Goal: Navigation & Orientation: Find specific page/section

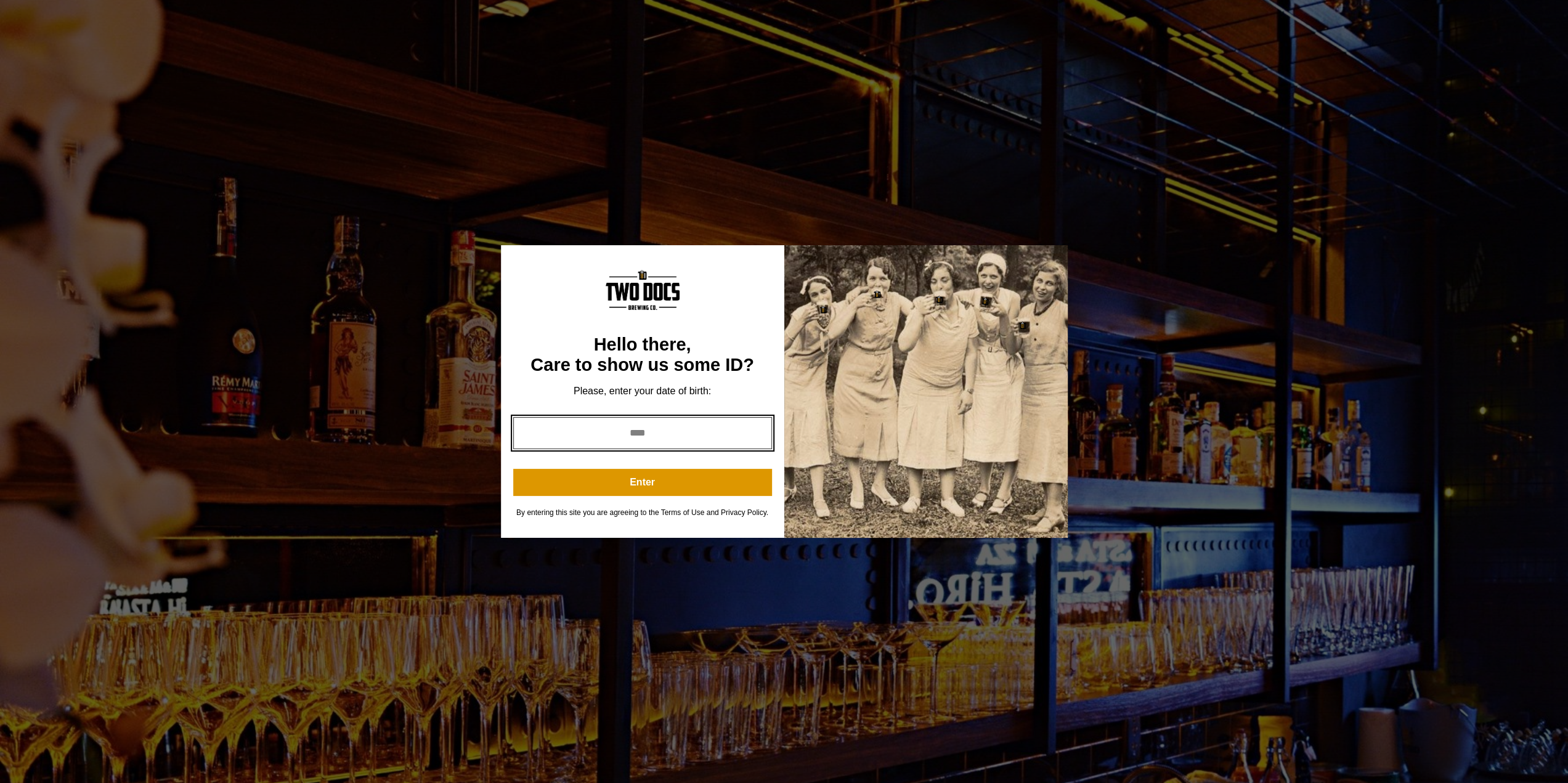
click at [602, 441] on input "year" at bounding box center [642, 433] width 259 height 33
type input "****"
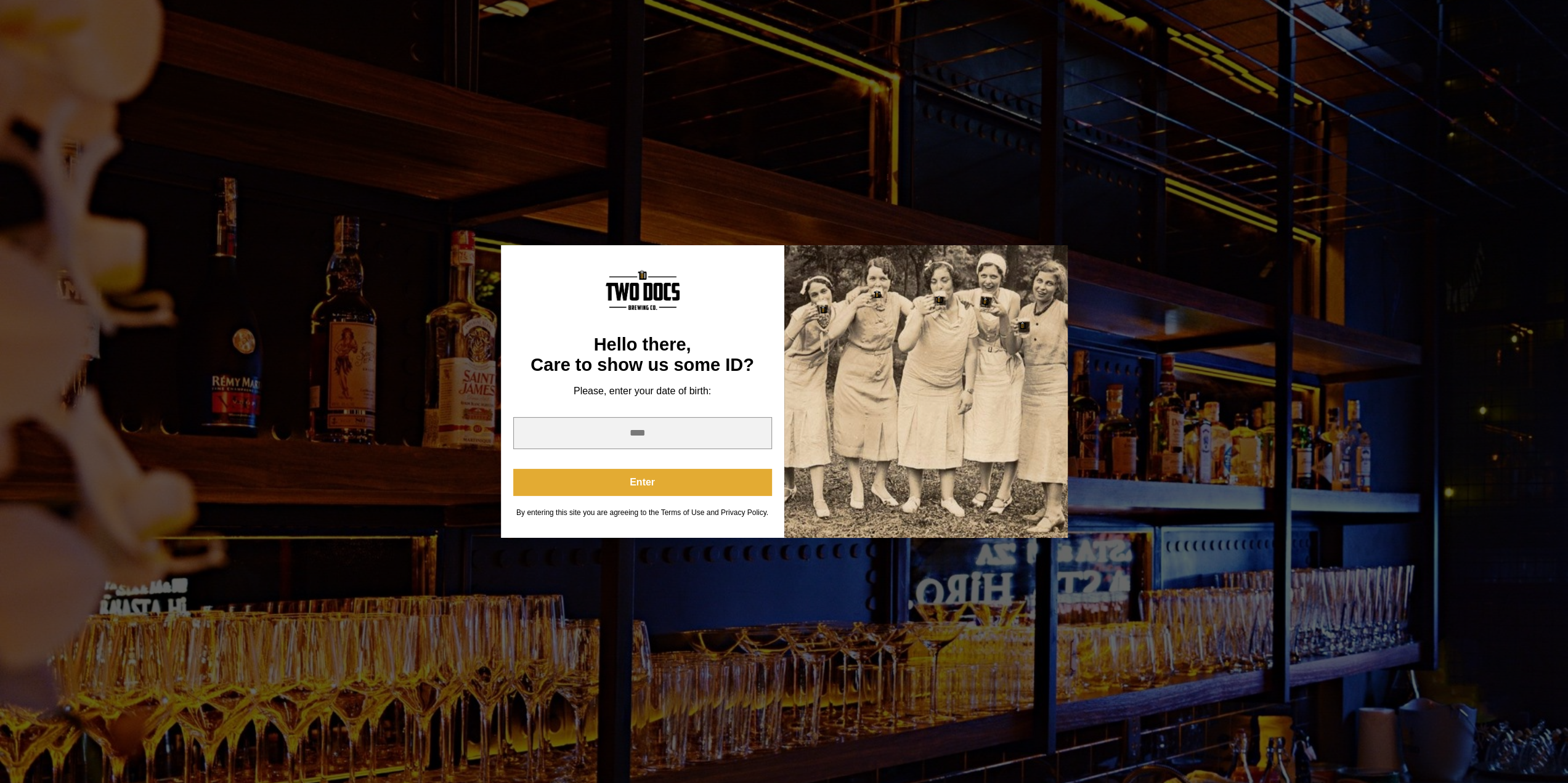
click at [667, 479] on button "Enter" at bounding box center [642, 483] width 259 height 28
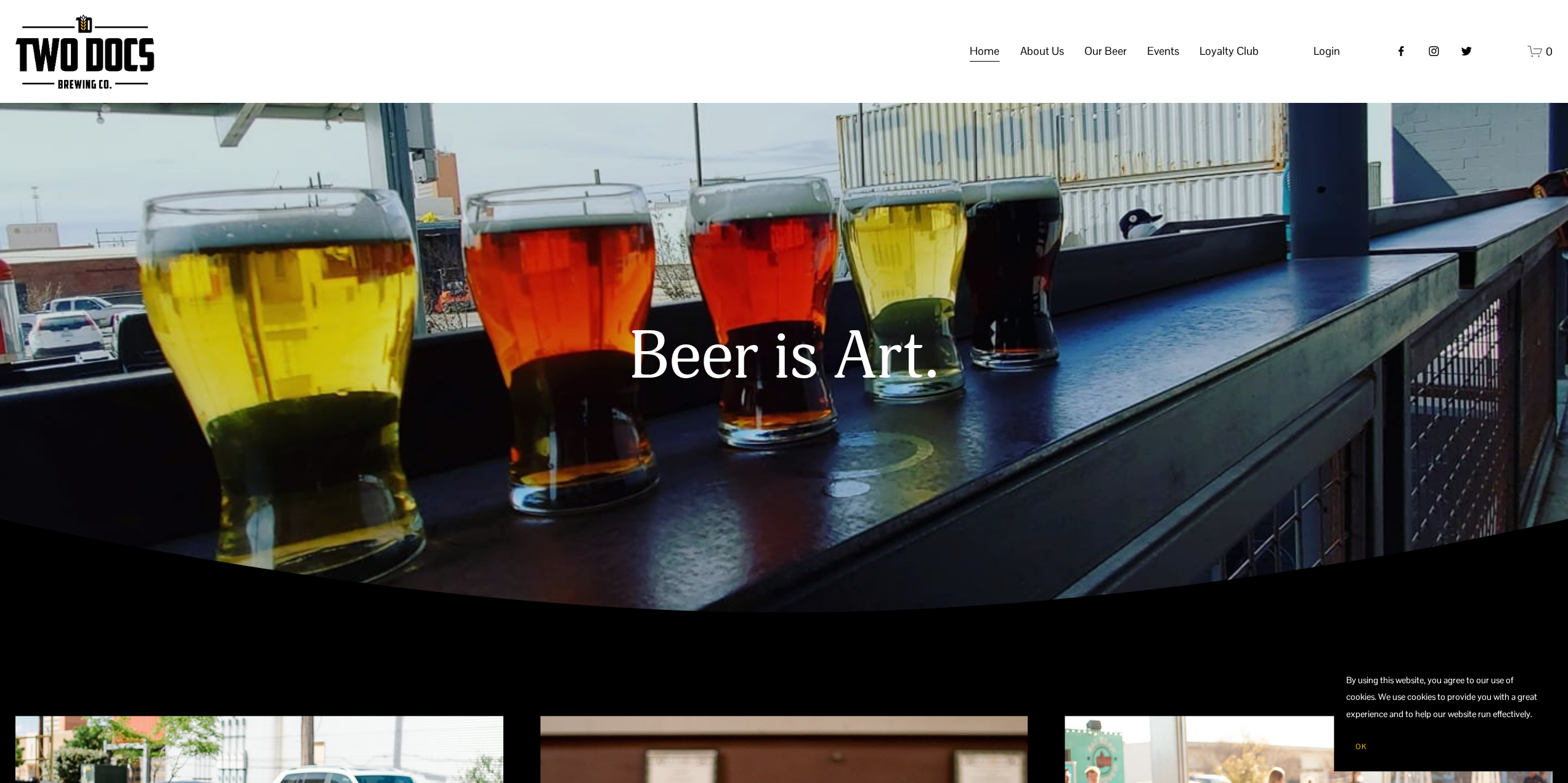
click at [1045, 62] on span "About Us" at bounding box center [1041, 50] width 43 height 21
click at [0, 0] on span "Our Mission" at bounding box center [0, 0] width 0 height 0
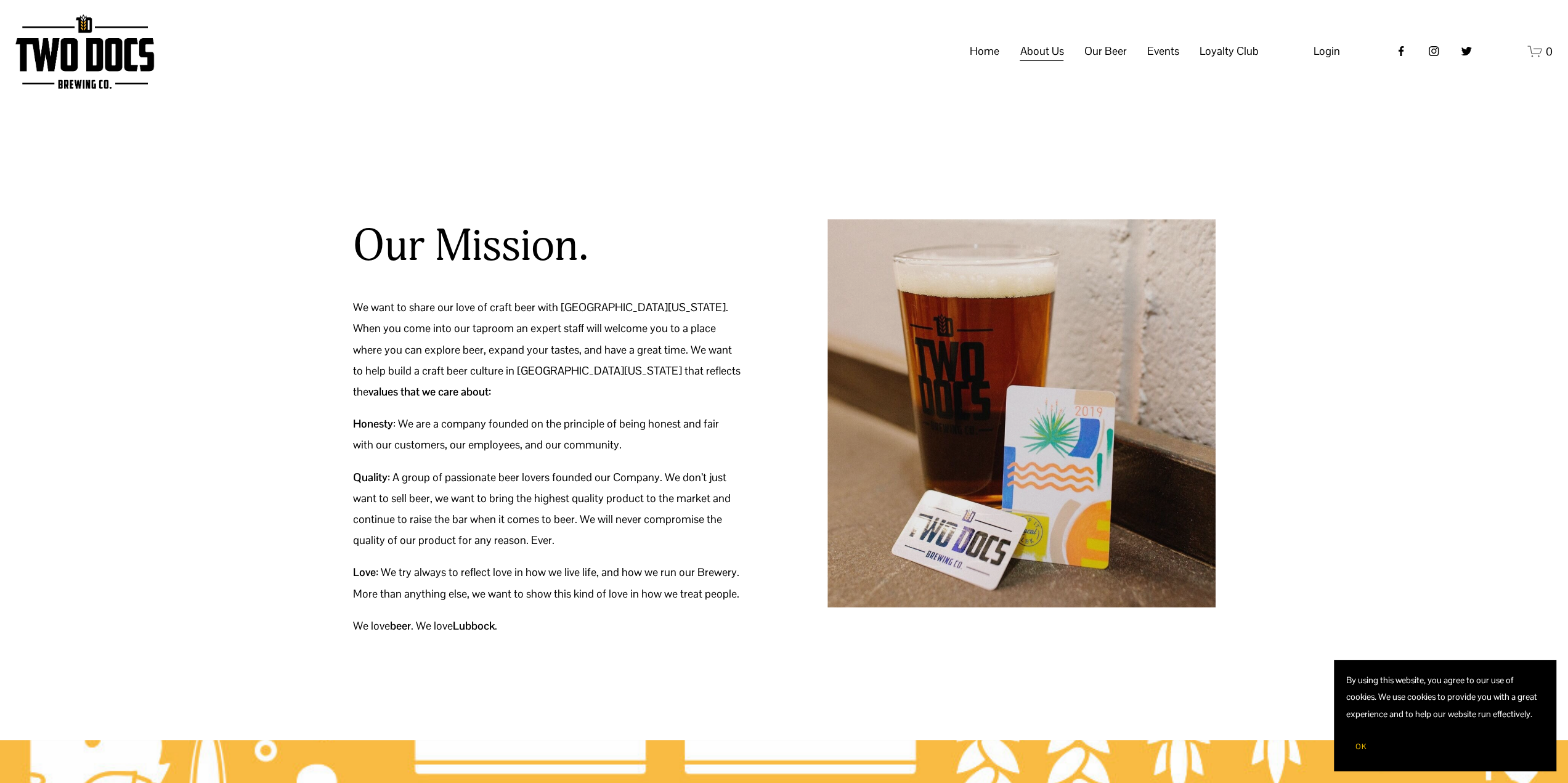
click at [986, 63] on link "Home" at bounding box center [984, 51] width 30 height 24
